Goal: Task Accomplishment & Management: Complete application form

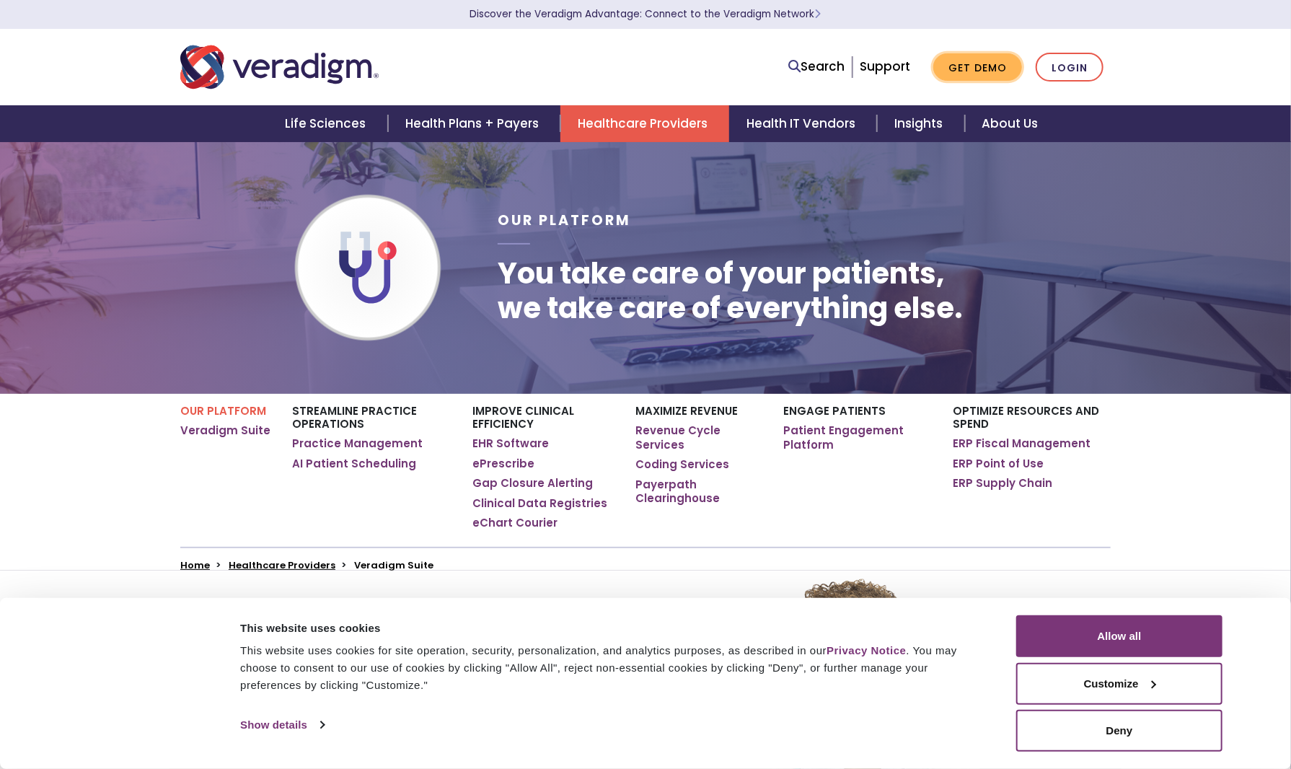
click at [969, 69] on link "Get Demo" at bounding box center [977, 67] width 89 height 28
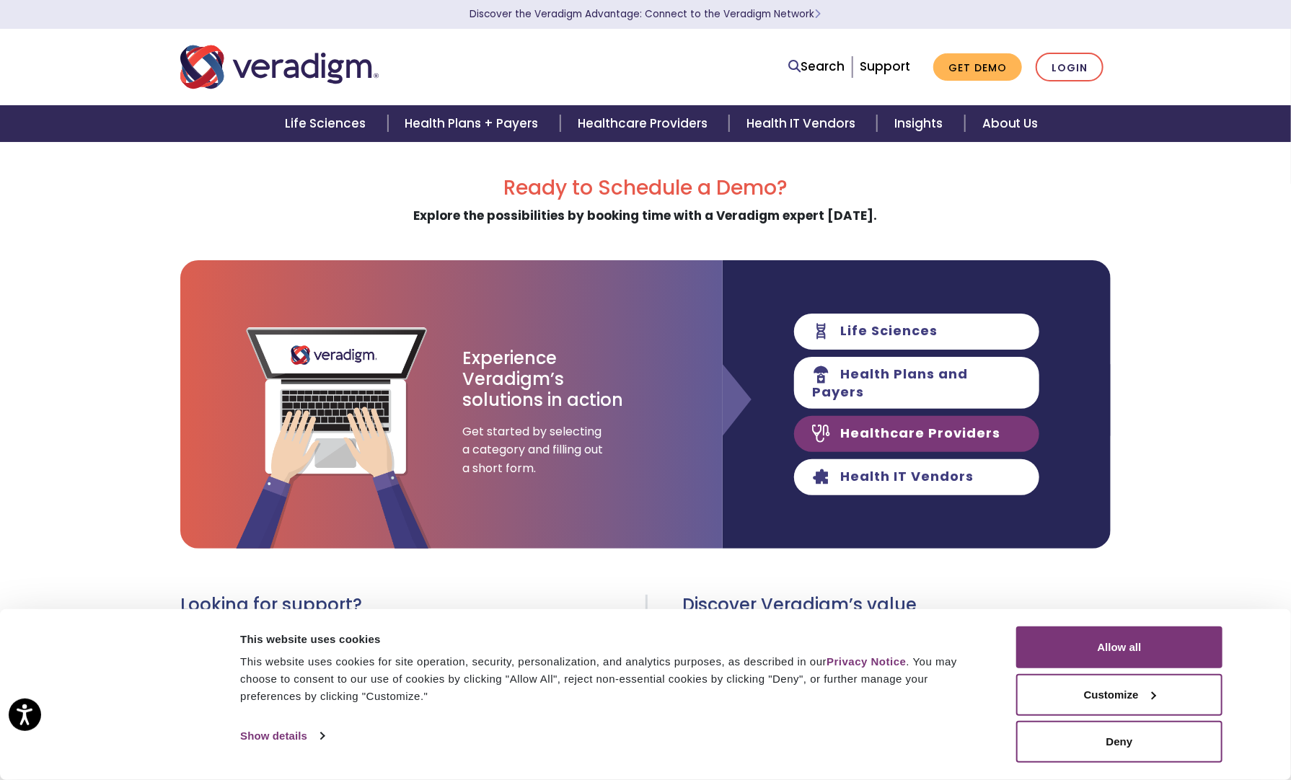
click at [961, 428] on link "Healthcare Providers" at bounding box center [916, 434] width 245 height 36
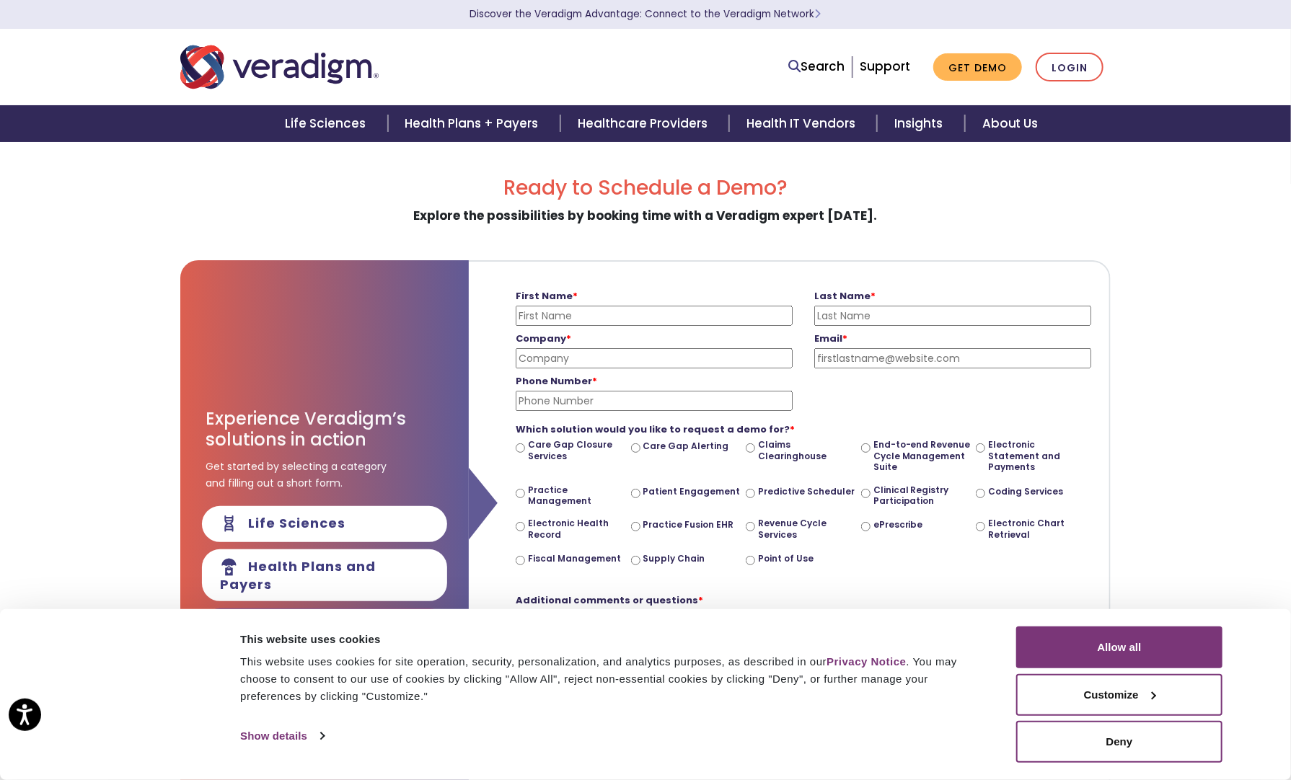
click at [539, 314] on input "First Name *" at bounding box center [654, 316] width 277 height 20
type input "[PERSON_NAME]"
type input "E-Code Solutions, Inc."
type input "[EMAIL_ADDRESS][DOMAIN_NAME]"
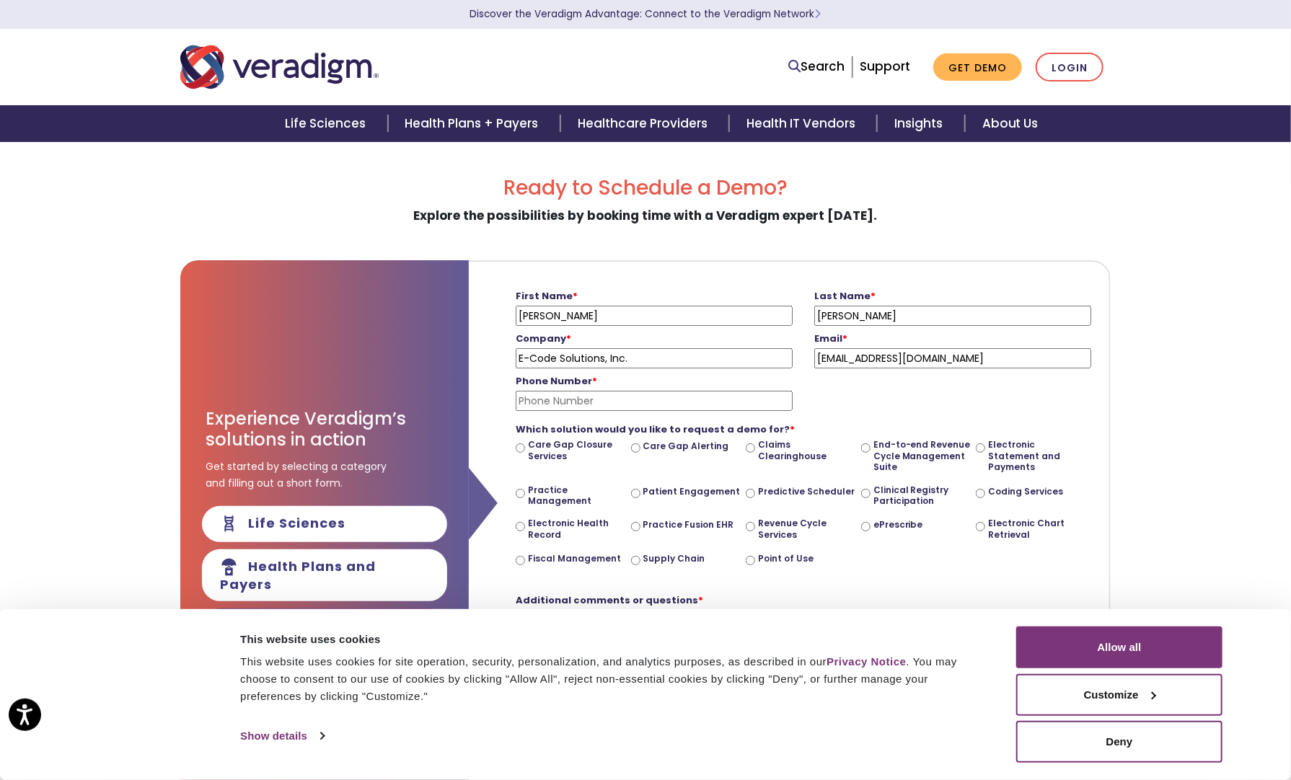
type input "3093571963"
click at [863, 447] on input "End-to-end Revenue Cycle Management Suite" at bounding box center [865, 447] width 9 height 9
radio input "true"
click at [650, 125] on link "Healthcare Providers" at bounding box center [644, 123] width 169 height 37
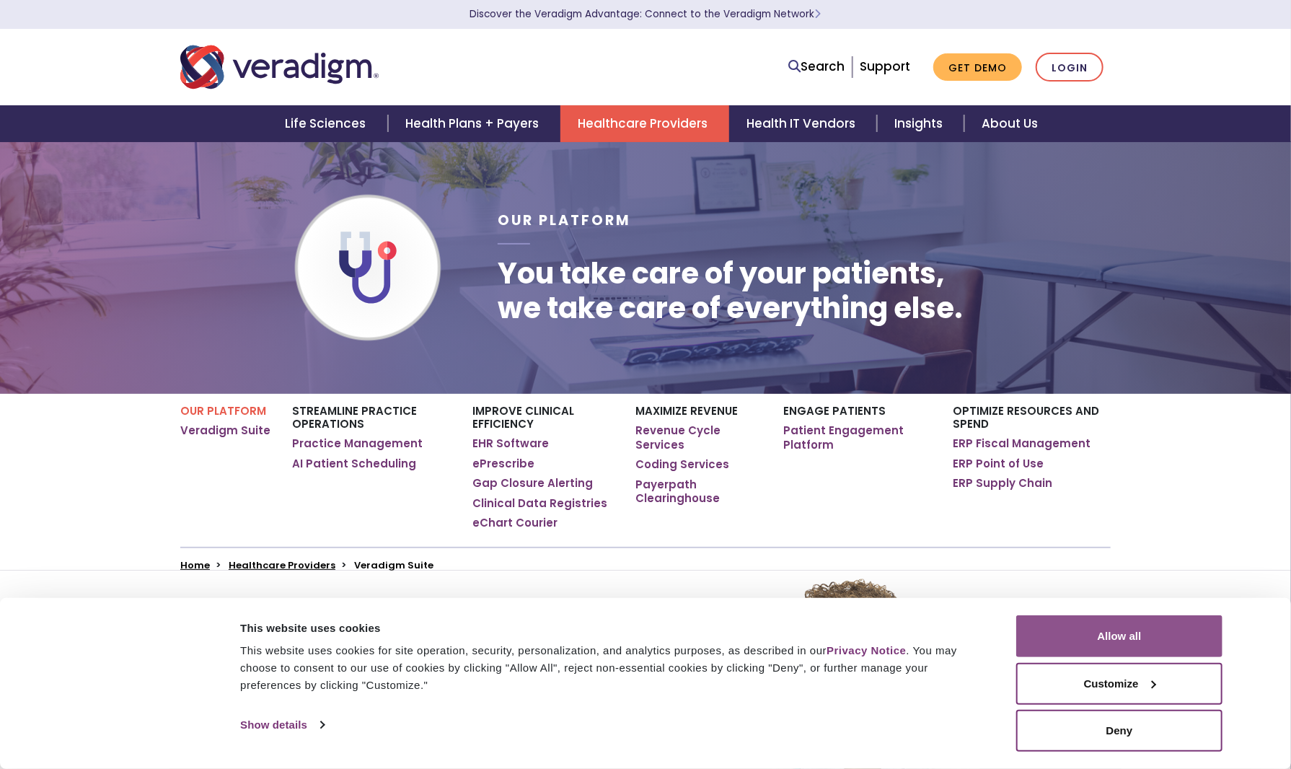
click at [1151, 644] on button "Allow all" at bounding box center [1119, 636] width 206 height 42
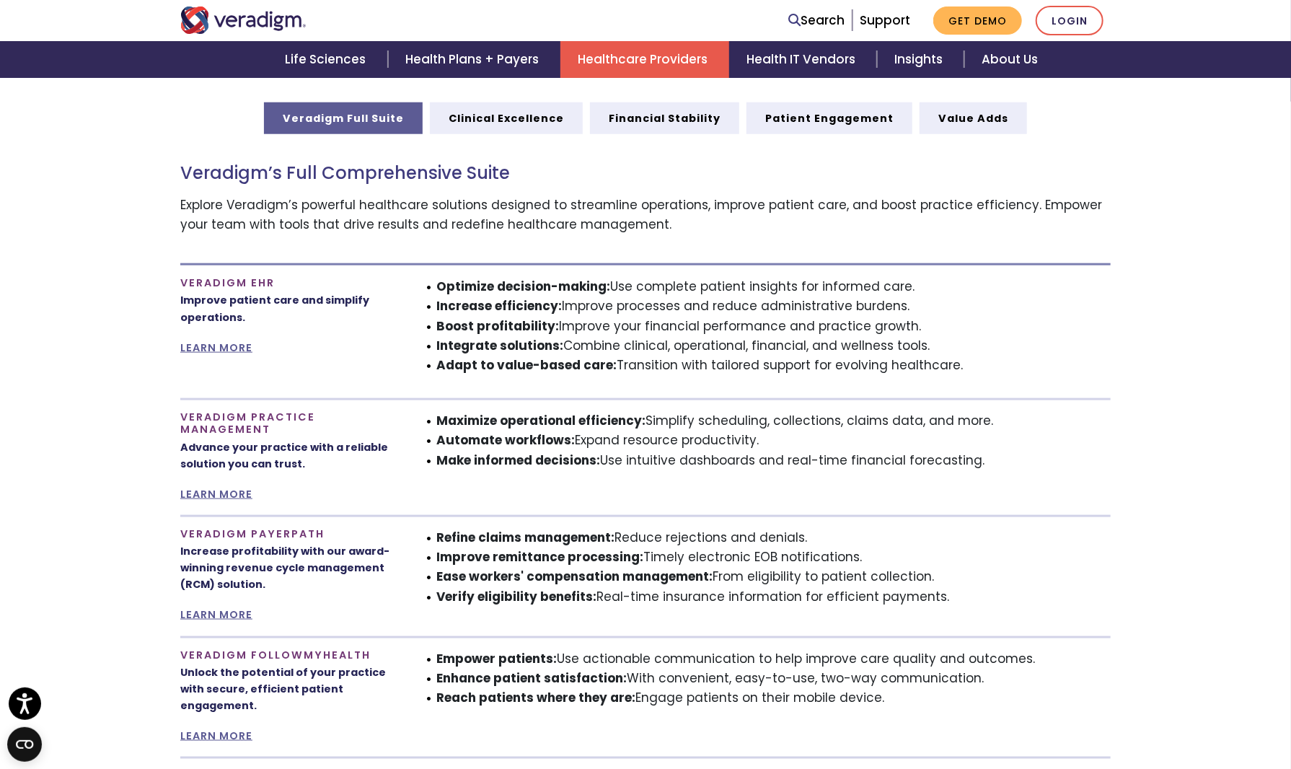
scroll to position [793, 0]
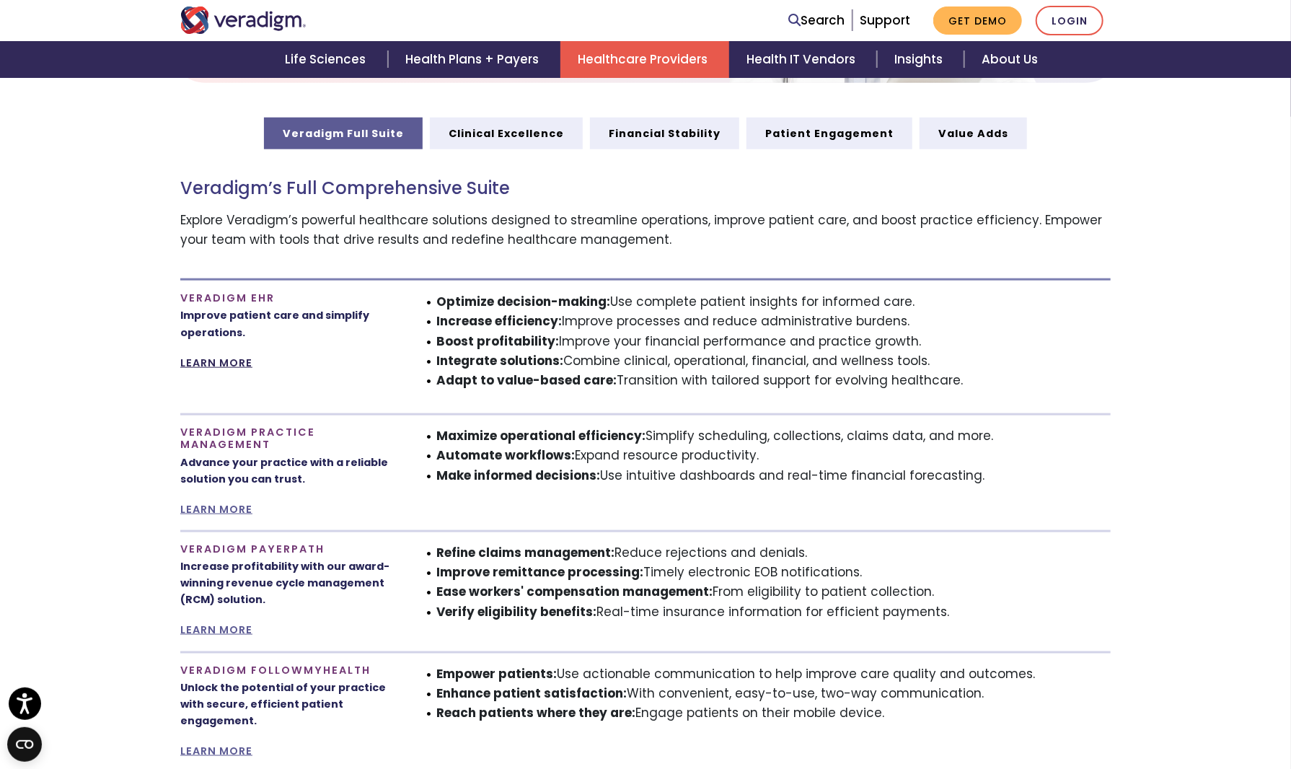
click at [234, 362] on link "LEARN MORE" at bounding box center [216, 363] width 72 height 14
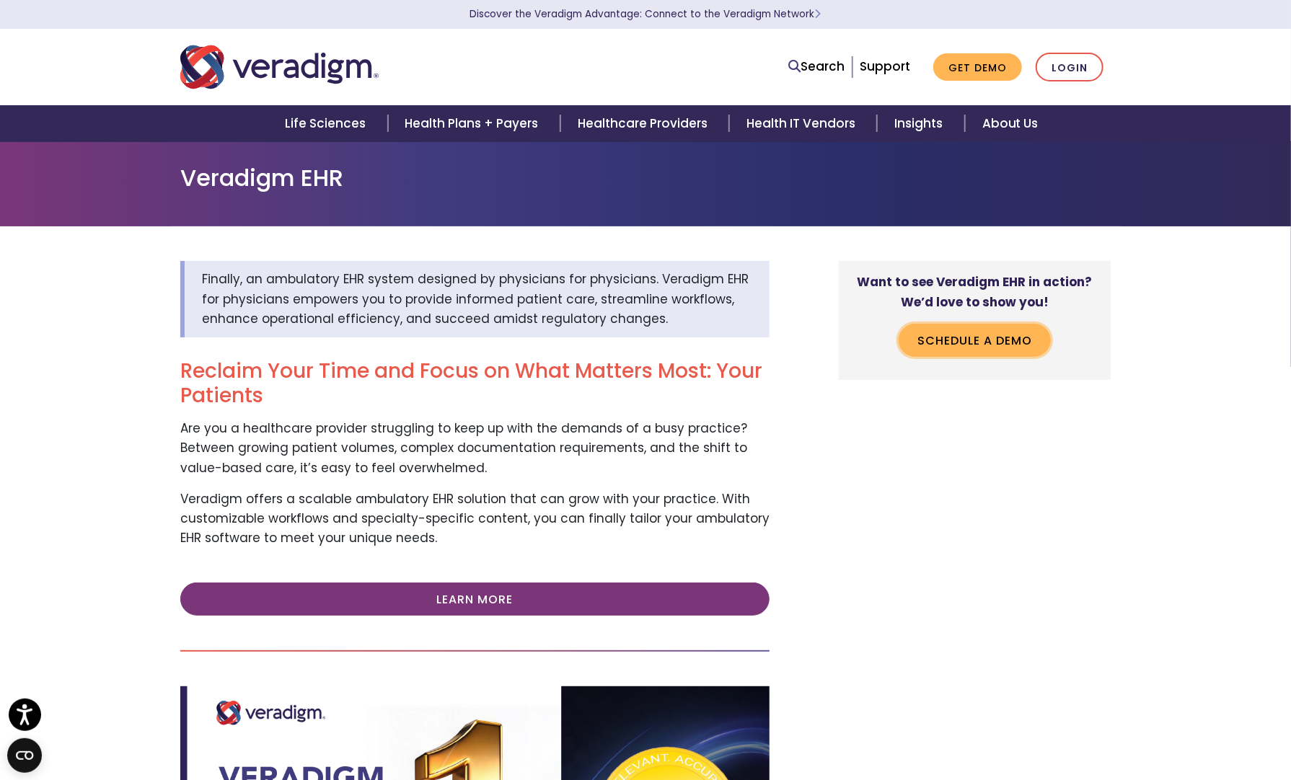
click at [975, 342] on link "Schedule a Demo" at bounding box center [974, 340] width 152 height 33
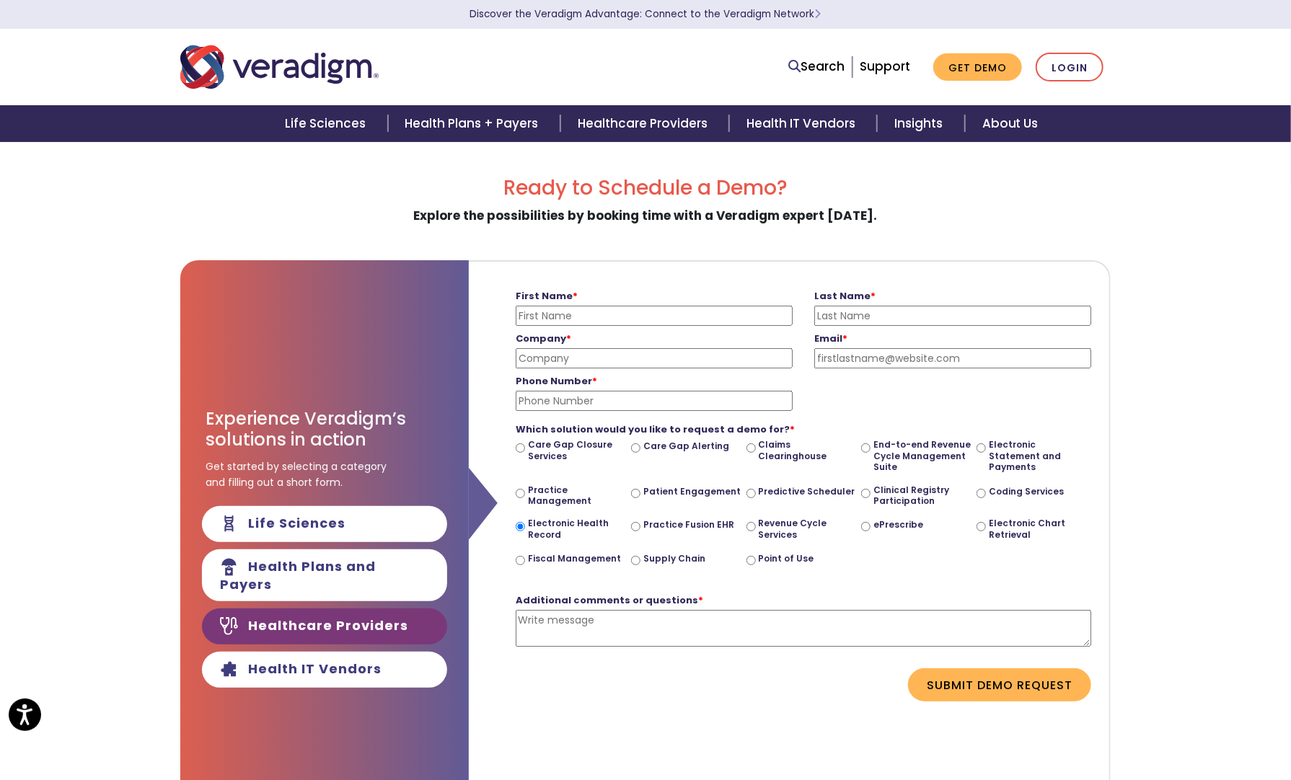
click at [617, 318] on input "First Name *" at bounding box center [654, 316] width 277 height 20
type input "[PERSON_NAME]"
type input "Orthopedic and Sports Enhancement Center"
type input "[EMAIL_ADDRESS][DOMAIN_NAME]"
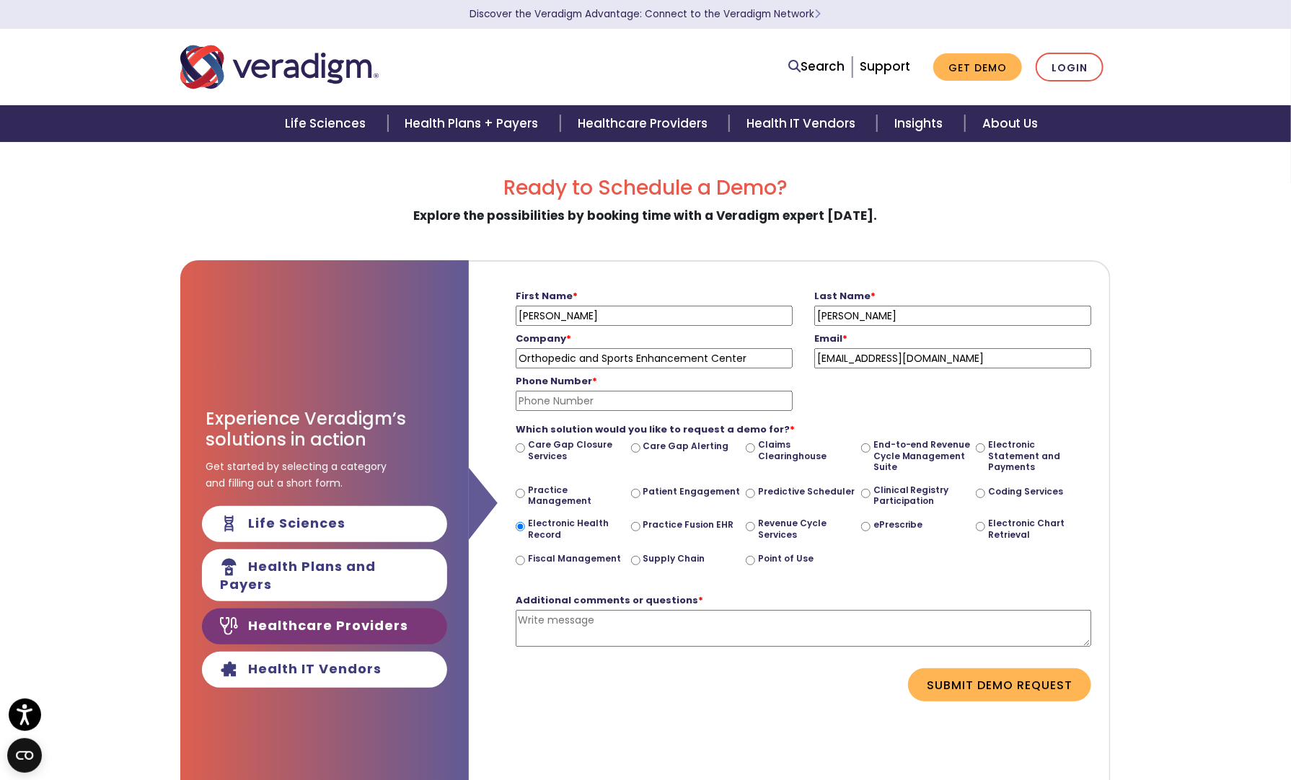
type input "3093571963"
drag, startPoint x: 745, startPoint y: 361, endPoint x: 474, endPoint y: 364, distance: 270.4
click at [474, 364] on div "First Name * [PERSON_NAME] Please enter your first name Last Name * [PERSON_NAM…" at bounding box center [790, 548] width 642 height 577
type input "E-Code Solutions, Inc."
drag, startPoint x: 537, startPoint y: 399, endPoint x: 544, endPoint y: 396, distance: 7.8
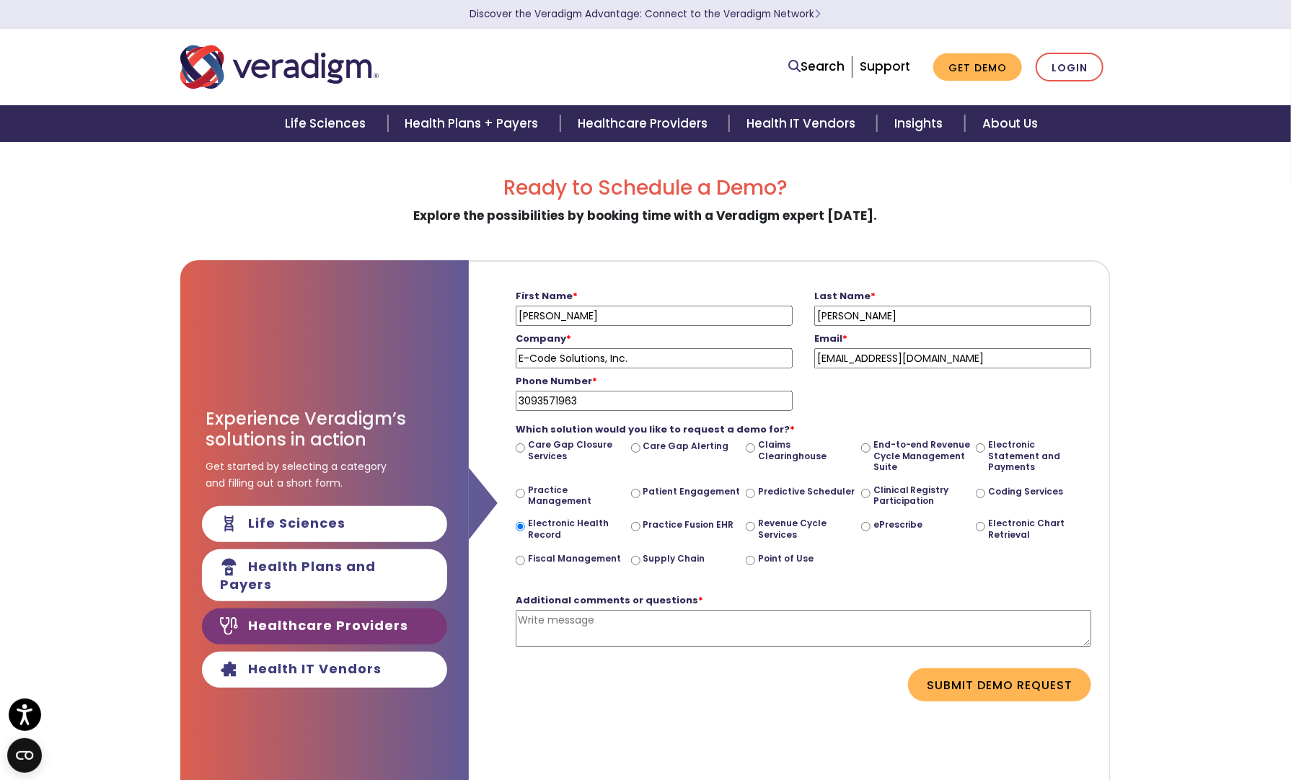
click at [537, 399] on input "3093571963" at bounding box center [654, 401] width 277 height 20
click at [560, 397] on input "309-3571963" at bounding box center [654, 401] width 277 height 20
type input "[PHONE_NUMBER]"
click at [605, 621] on textarea "Additional comments or questions *" at bounding box center [803, 628] width 575 height 37
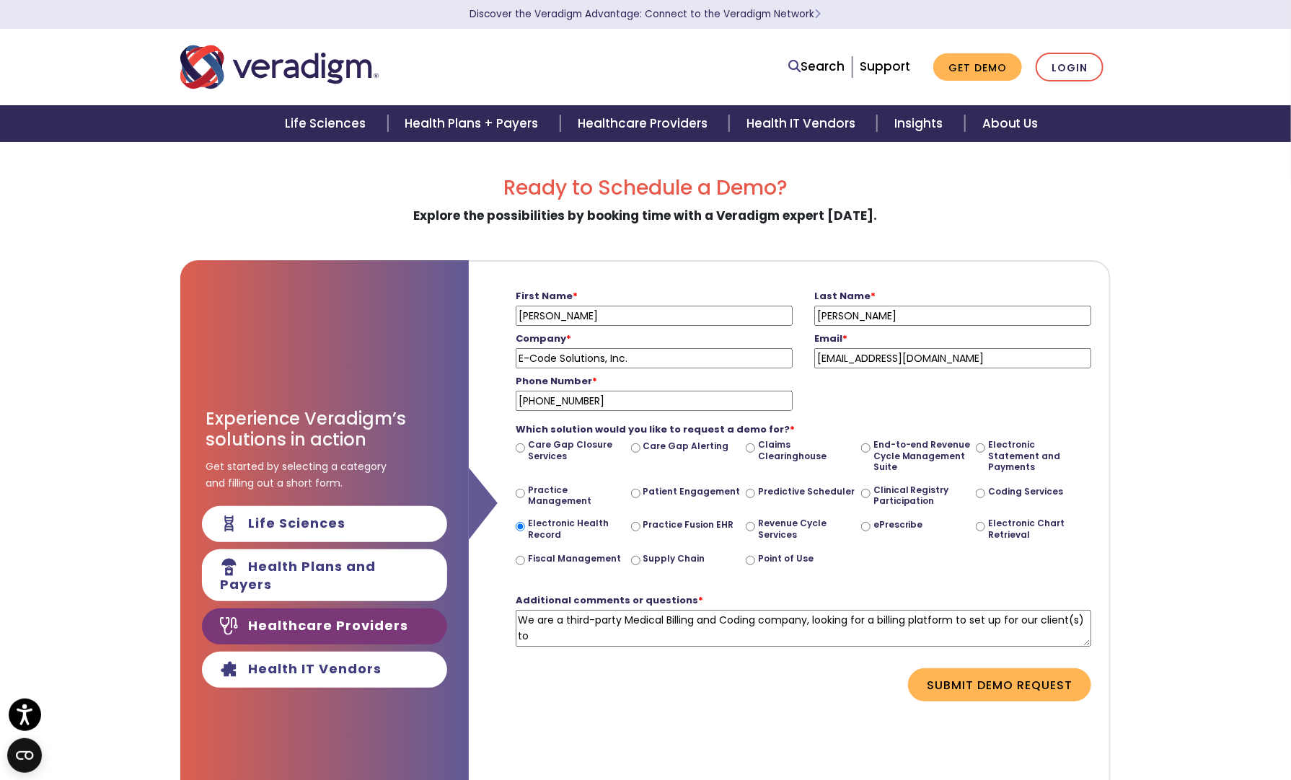
click at [955, 617] on textarea "We are a third-party Medical Billing and Coding company, looking for a billing …" at bounding box center [803, 628] width 575 height 37
click at [600, 631] on textarea "We are a third-party Medical Billing and Coding company, looking for a billing …" at bounding box center [803, 628] width 575 height 37
click at [624, 632] on textarea "We are a third-party Medical Billing and Coding company, looking for a billing …" at bounding box center [803, 628] width 575 height 37
drag, startPoint x: 964, startPoint y: 635, endPoint x: 945, endPoint y: 635, distance: 19.5
click at [945, 635] on textarea "We are a third-party Medical Billing and Coding company, looking for a billing …" at bounding box center [803, 628] width 575 height 37
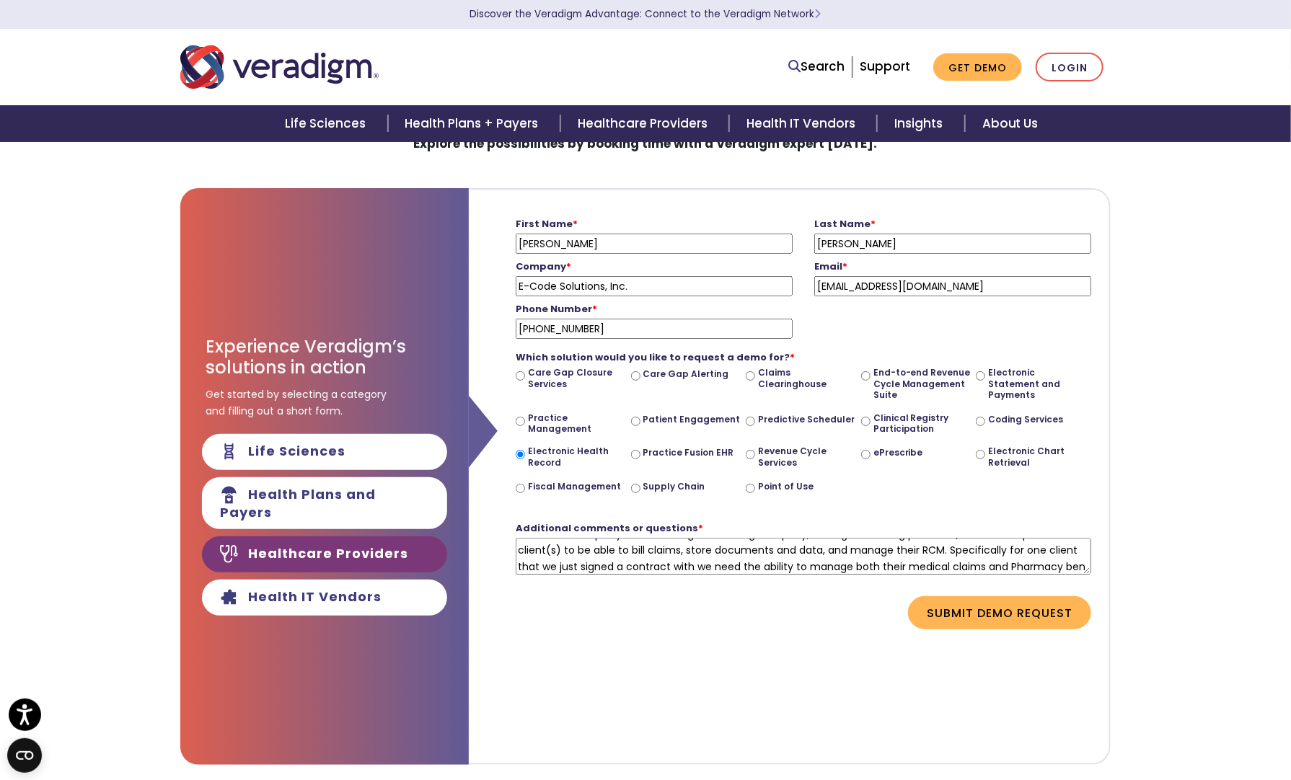
scroll to position [30, 0]
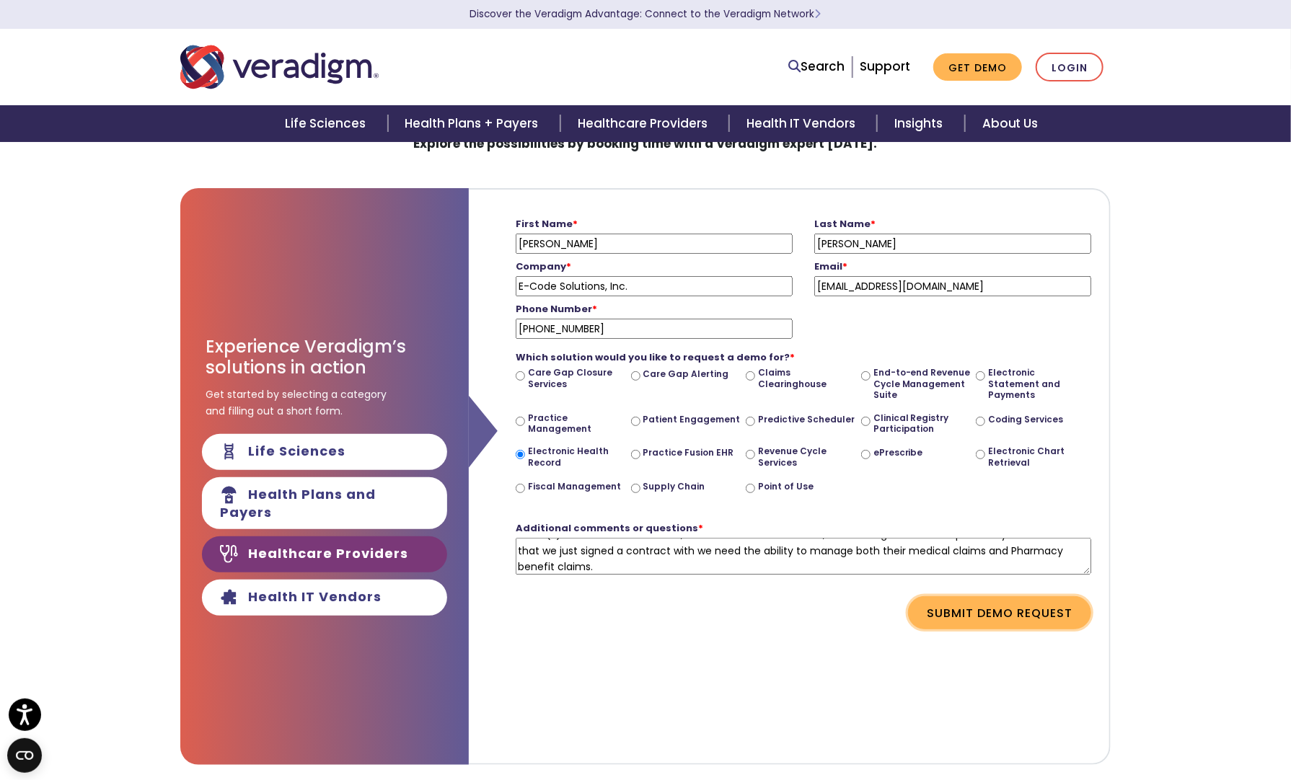
type textarea "We are a third-party Medical Billing and Coding company, looking for a billing …"
click at [974, 607] on button "Submit Demo Request" at bounding box center [999, 612] width 183 height 33
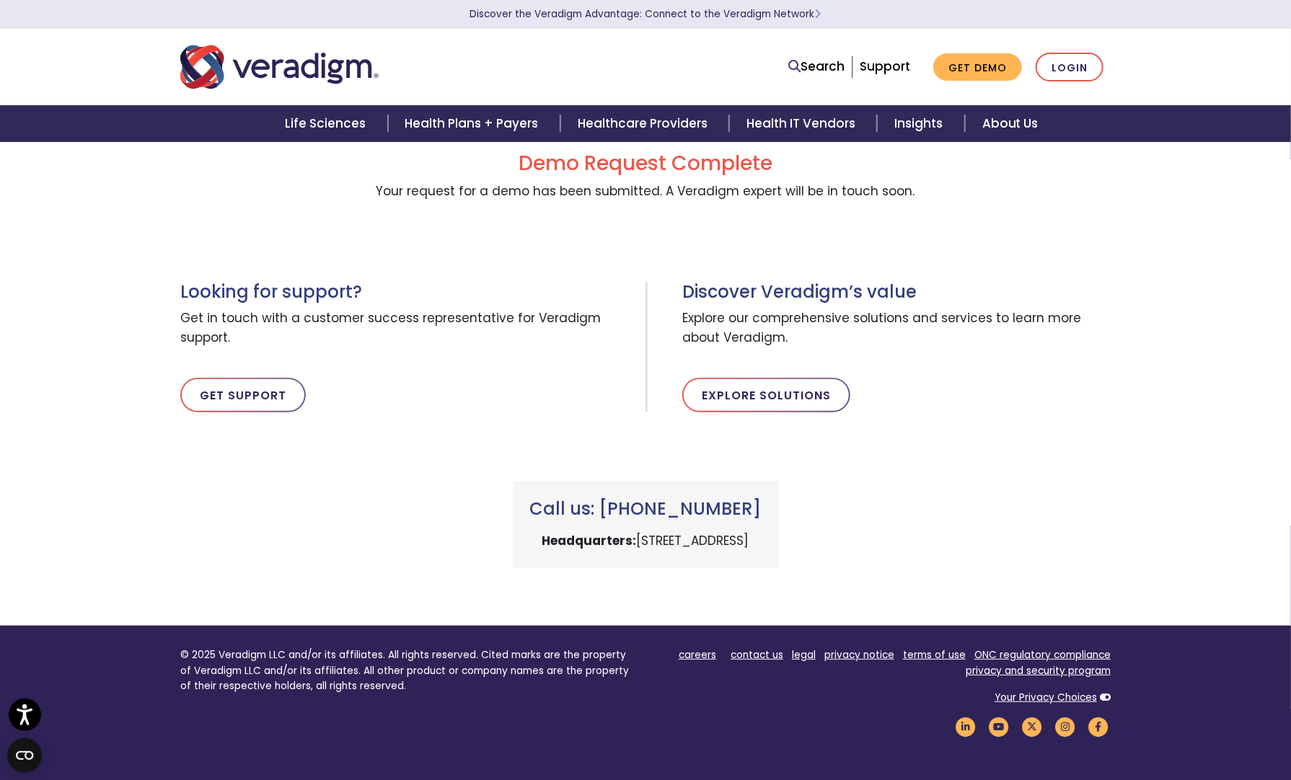
scroll to position [0, 0]
